Goal: Task Accomplishment & Management: Manage account settings

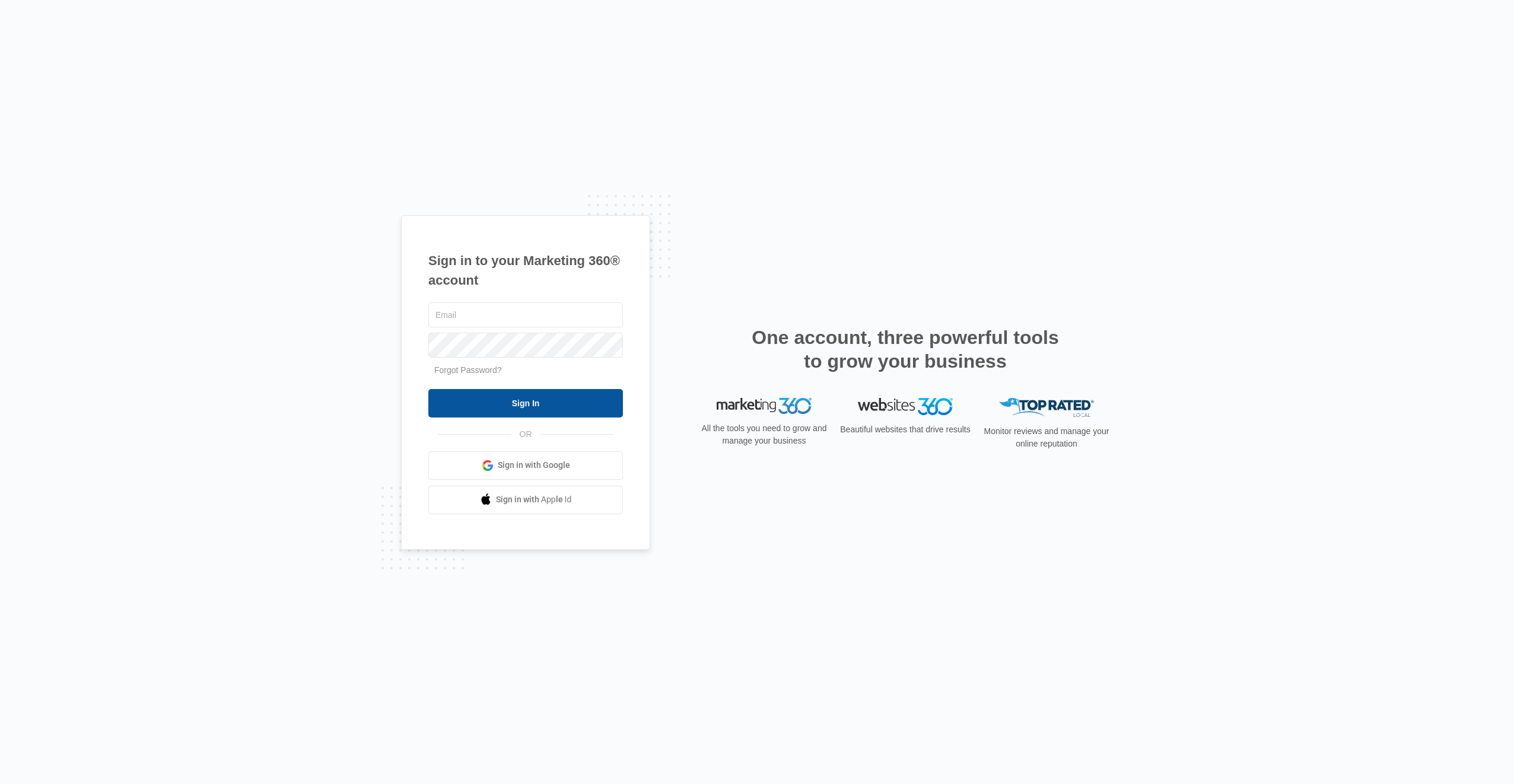
type input "[EMAIL_ADDRESS][DOMAIN_NAME]"
click at [503, 409] on input "Sign In" at bounding box center [525, 403] width 195 height 28
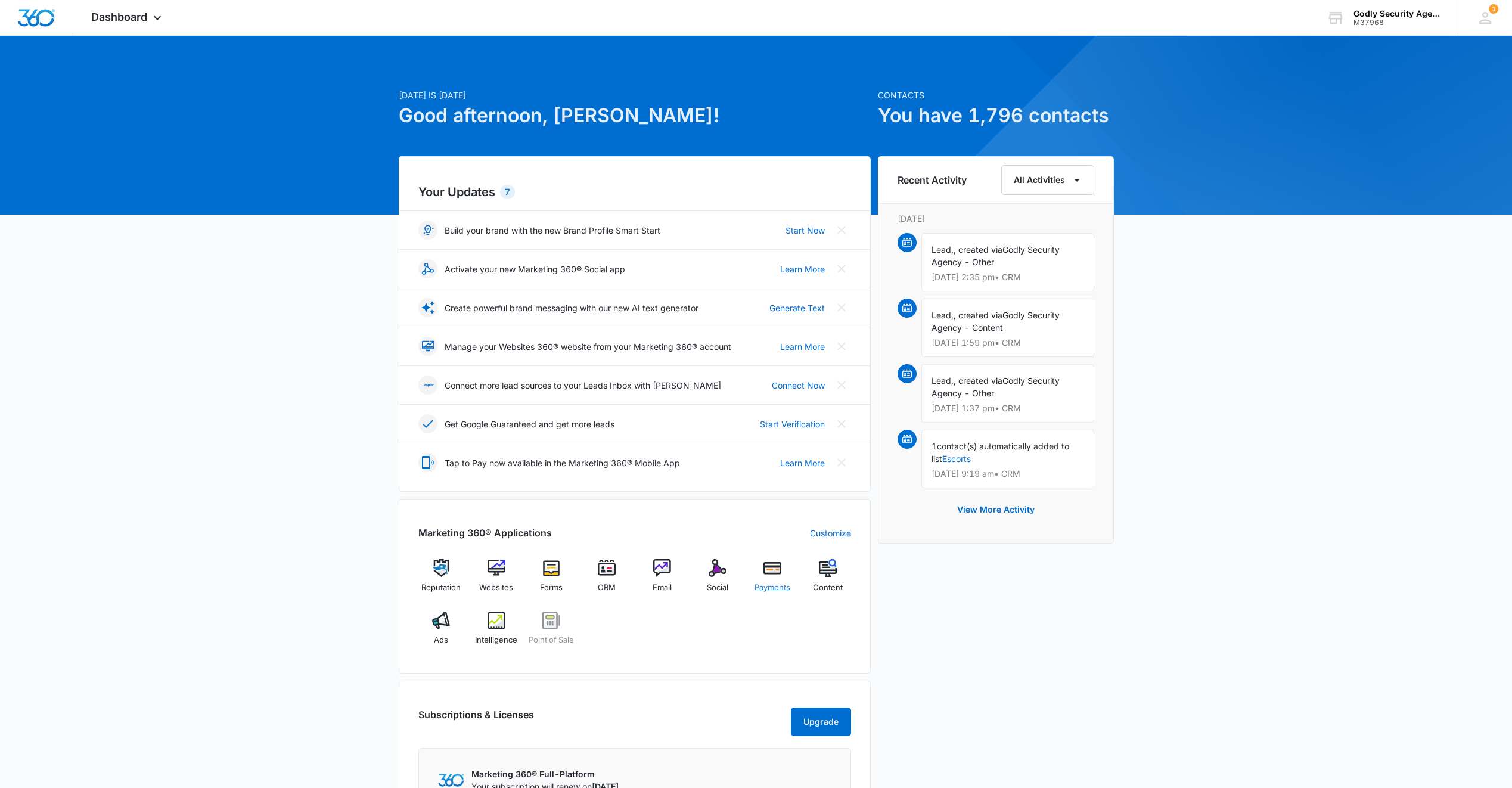
click at [768, 580] on div "Payments" at bounding box center [773, 580] width 46 height 43
